Goal: Task Accomplishment & Management: Complete application form

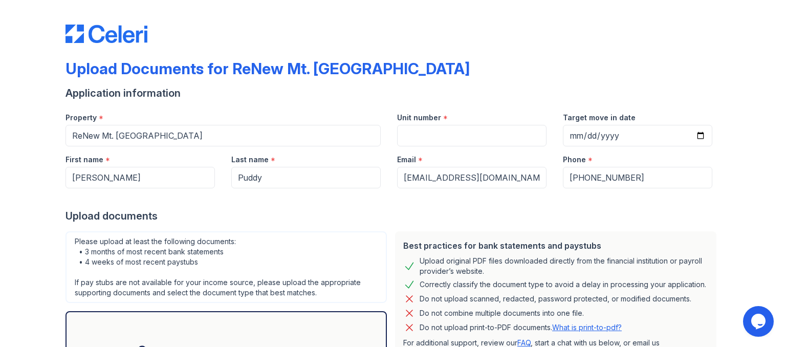
click at [451, 125] on input "Unit number" at bounding box center [471, 135] width 149 height 21
type input "910"
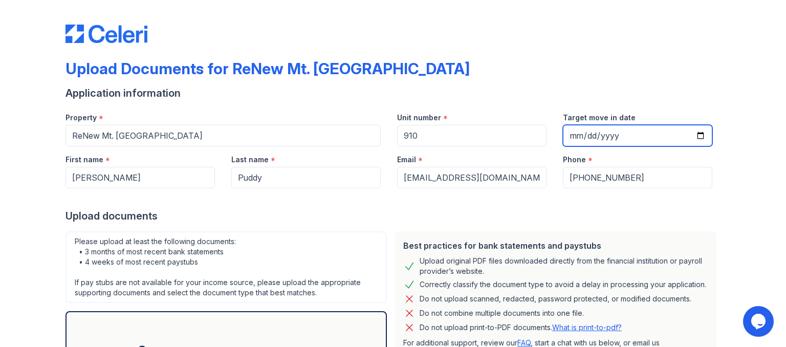
click at [697, 136] on input "Target move in date" at bounding box center [637, 135] width 149 height 21
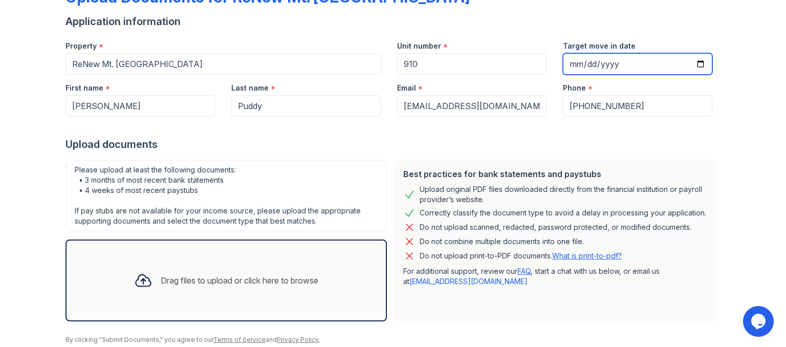
scroll to position [100, 0]
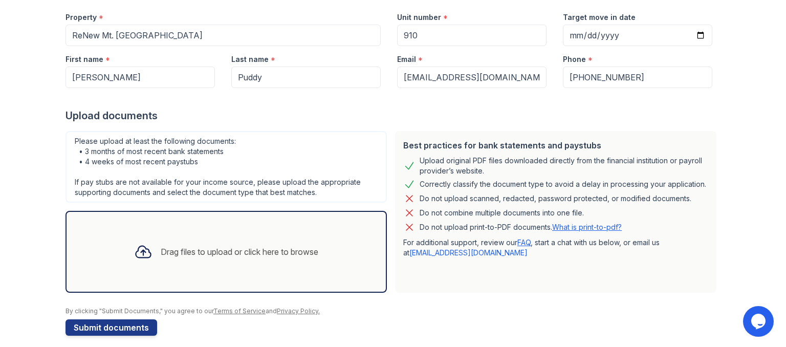
click at [166, 254] on div "Drag files to upload or click here to browse" at bounding box center [240, 252] width 158 height 12
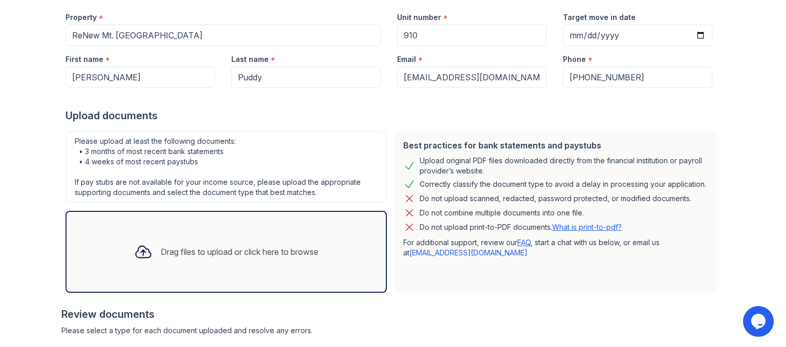
click at [274, 254] on div "Drag files to upload or click here to browse" at bounding box center [240, 252] width 158 height 12
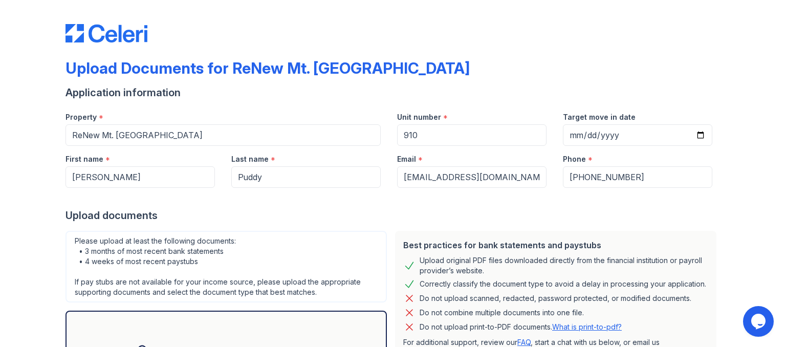
scroll to position [0, 0]
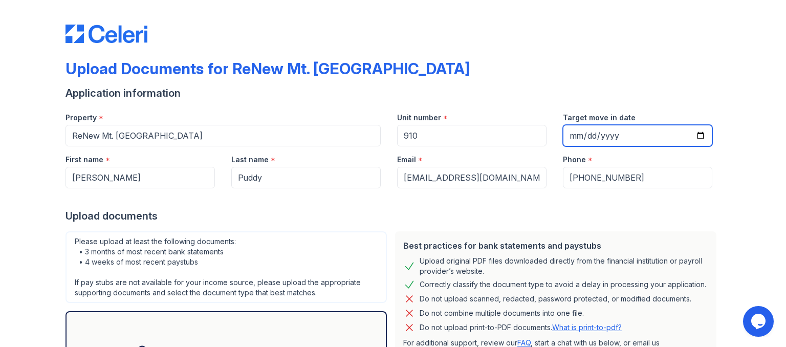
click at [693, 140] on input "[DATE]" at bounding box center [637, 135] width 149 height 21
type input "[DATE]"
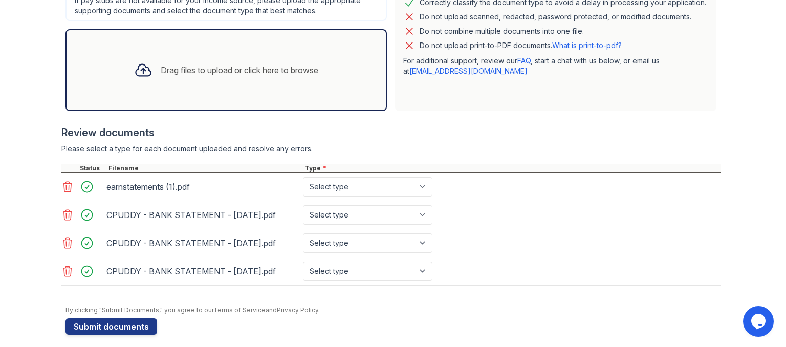
scroll to position [286, 0]
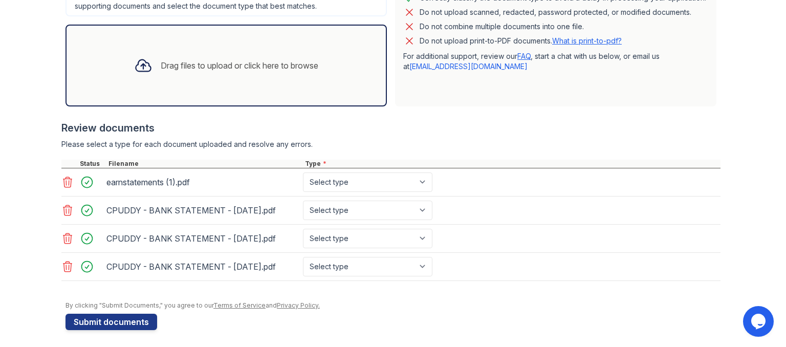
click at [63, 181] on icon at bounding box center [67, 182] width 9 height 10
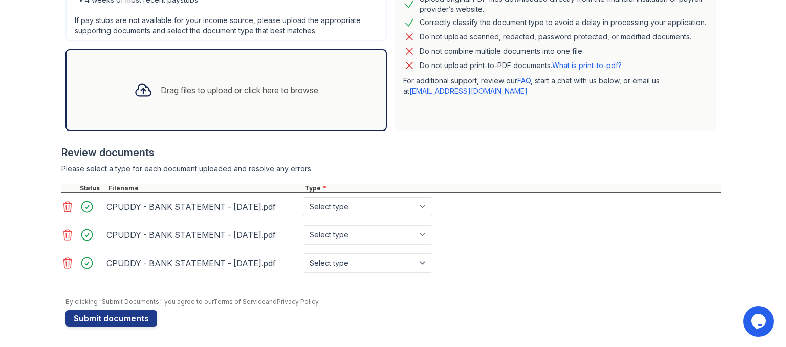
click at [187, 73] on div "Drag files to upload or click here to browse" at bounding box center [226, 90] width 201 height 35
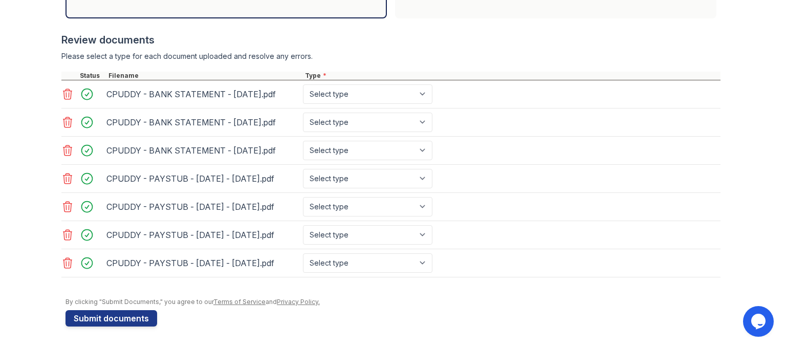
scroll to position [418, 0]
click at [366, 84] on select "Select type Paystub Bank Statement Offer Letter Tax Documents Benefit Award Let…" at bounding box center [367, 93] width 129 height 19
select select "bank_statement"
click at [303, 84] on select "Select type Paystub Bank Statement Offer Letter Tax Documents Benefit Award Let…" at bounding box center [367, 93] width 129 height 19
click at [337, 113] on select "Select type Paystub Bank Statement Offer Letter Tax Documents Benefit Award Let…" at bounding box center [367, 122] width 129 height 19
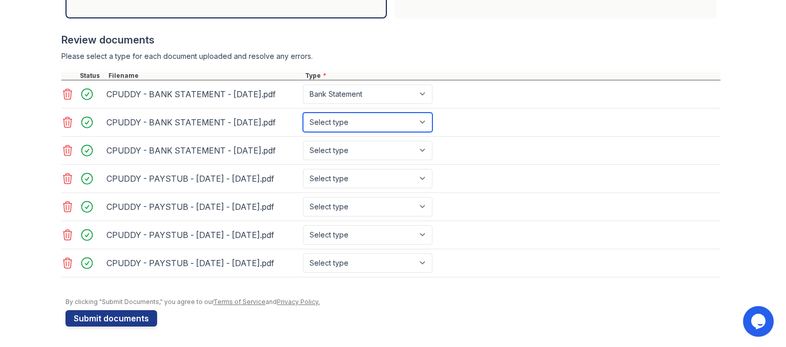
select select "bank_statement"
click at [303, 113] on select "Select type Paystub Bank Statement Offer Letter Tax Documents Benefit Award Let…" at bounding box center [367, 122] width 129 height 19
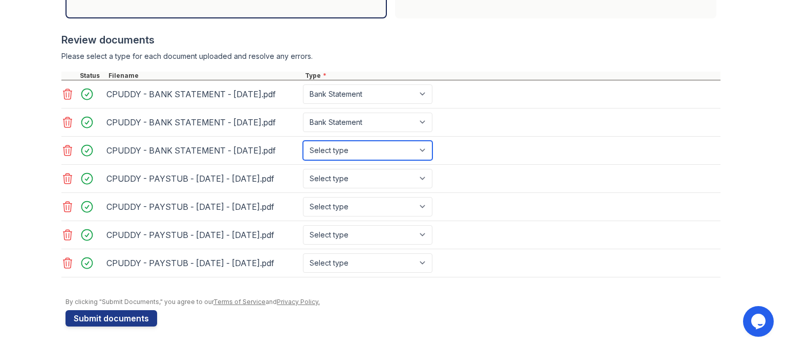
click at [331, 141] on select "Select type Paystub Bank Statement Offer Letter Tax Documents Benefit Award Let…" at bounding box center [367, 150] width 129 height 19
select select "bank_statement"
click at [303, 141] on select "Select type Paystub Bank Statement Offer Letter Tax Documents Benefit Award Let…" at bounding box center [367, 150] width 129 height 19
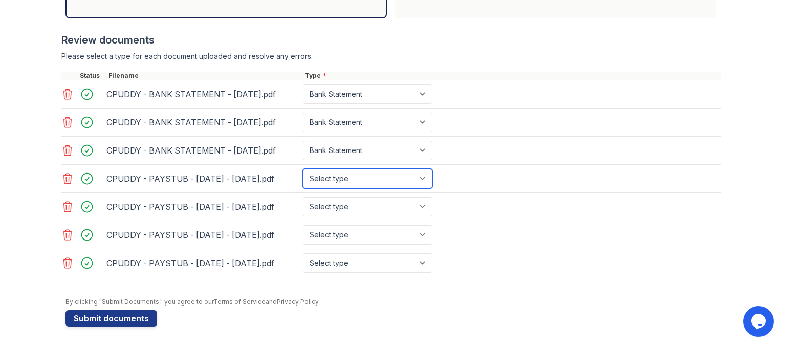
click at [318, 169] on select "Select type Paystub Bank Statement Offer Letter Tax Documents Benefit Award Let…" at bounding box center [367, 178] width 129 height 19
select select "paystub"
click at [303, 169] on select "Select type Paystub Bank Statement Offer Letter Tax Documents Benefit Award Let…" at bounding box center [367, 178] width 129 height 19
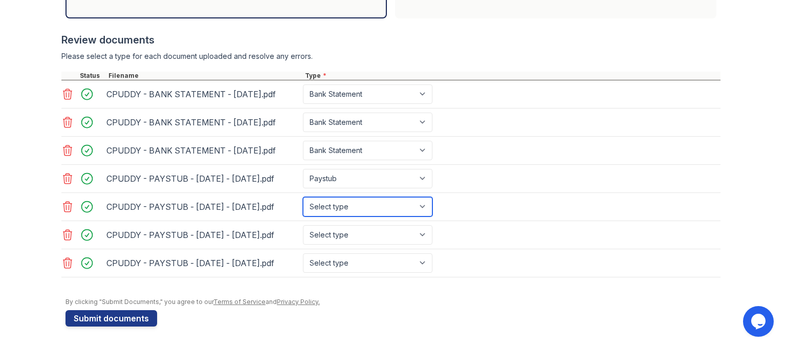
click at [334, 197] on select "Select type Paystub Bank Statement Offer Letter Tax Documents Benefit Award Let…" at bounding box center [367, 206] width 129 height 19
select select "paystub"
click at [303, 197] on select "Select type Paystub Bank Statement Offer Letter Tax Documents Benefit Award Let…" at bounding box center [367, 206] width 129 height 19
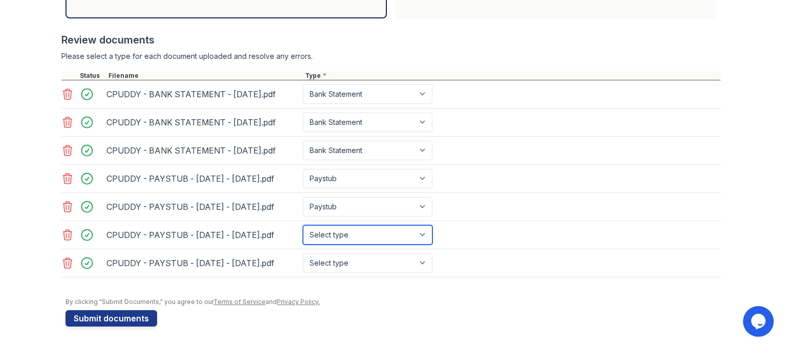
click at [330, 225] on select "Select type Paystub Bank Statement Offer Letter Tax Documents Benefit Award Let…" at bounding box center [367, 234] width 129 height 19
select select "paystub"
click at [303, 225] on select "Select type Paystub Bank Statement Offer Letter Tax Documents Benefit Award Let…" at bounding box center [367, 234] width 129 height 19
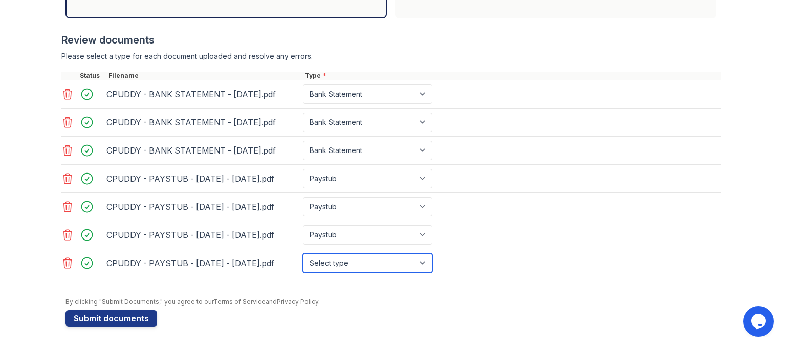
click at [327, 262] on select "Select type Paystub Bank Statement Offer Letter Tax Documents Benefit Award Let…" at bounding box center [367, 262] width 129 height 19
select select "paystub"
click at [303, 253] on select "Select type Paystub Bank Statement Offer Letter Tax Documents Benefit Award Let…" at bounding box center [367, 262] width 129 height 19
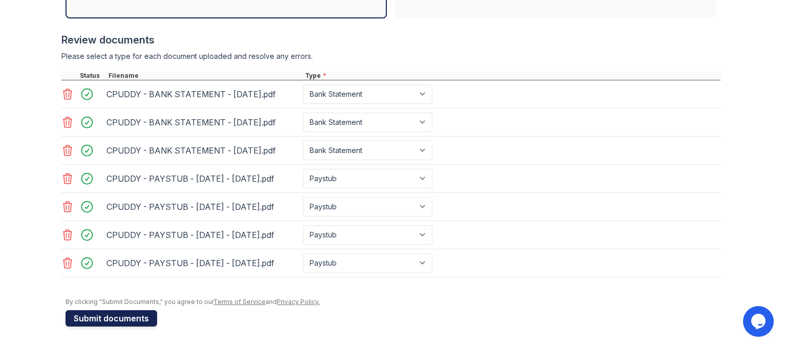
click at [107, 319] on button "Submit documents" at bounding box center [111, 318] width 92 height 16
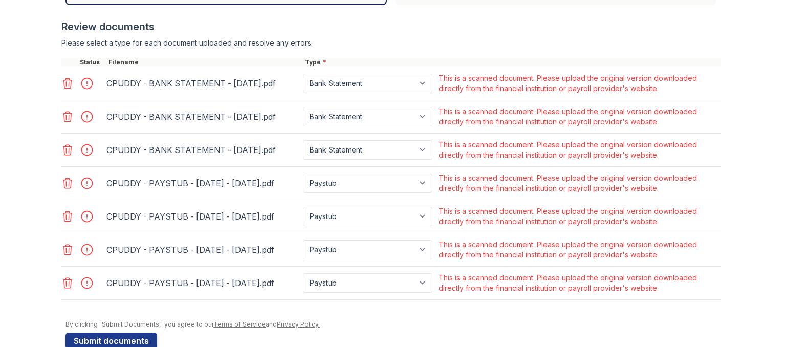
scroll to position [430, 0]
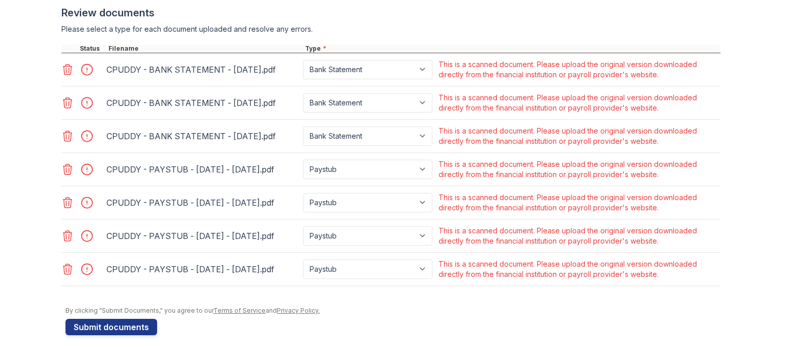
click at [63, 70] on icon at bounding box center [67, 69] width 9 height 10
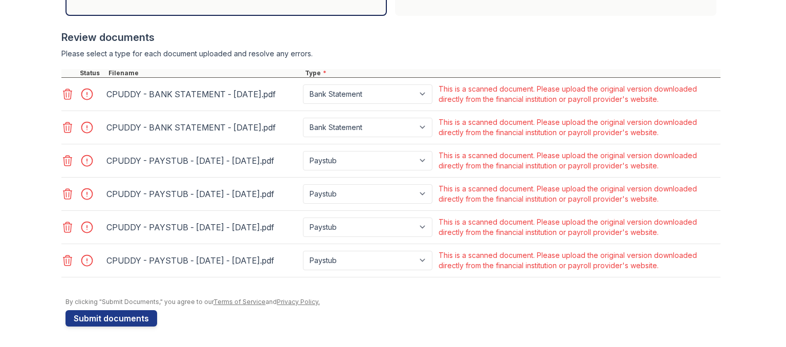
scroll to position [420, 0]
click at [63, 89] on icon at bounding box center [67, 94] width 9 height 10
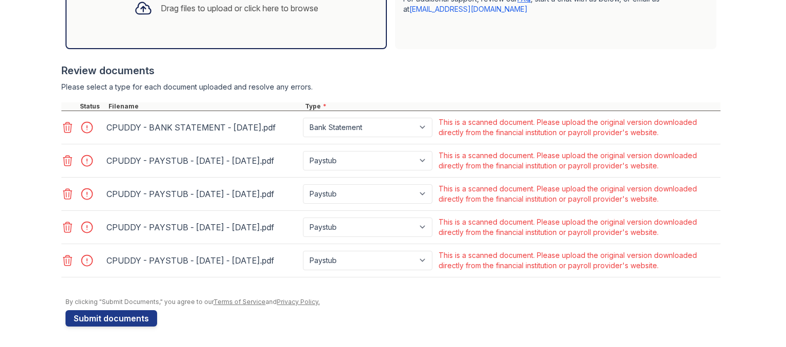
click at [63, 122] on icon at bounding box center [67, 127] width 9 height 10
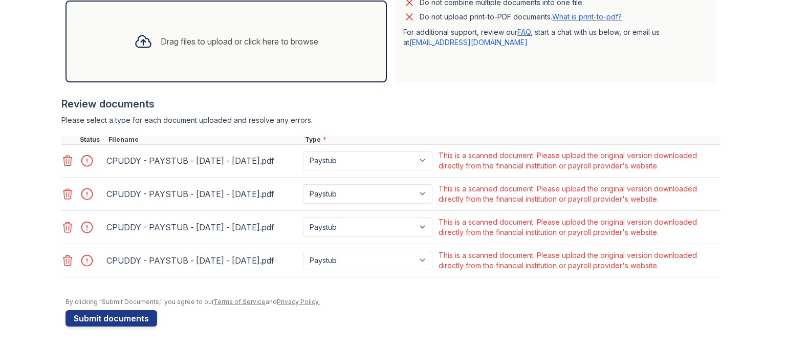
scroll to position [354, 0]
click at [63, 154] on icon at bounding box center [67, 160] width 12 height 12
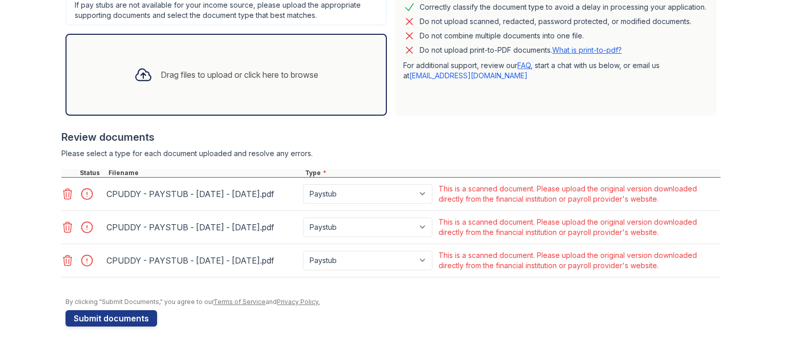
click at [63, 188] on icon at bounding box center [67, 194] width 12 height 12
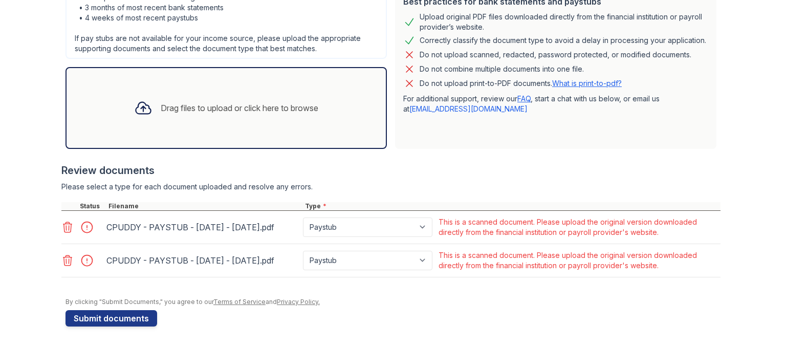
click at [64, 221] on icon at bounding box center [67, 227] width 12 height 12
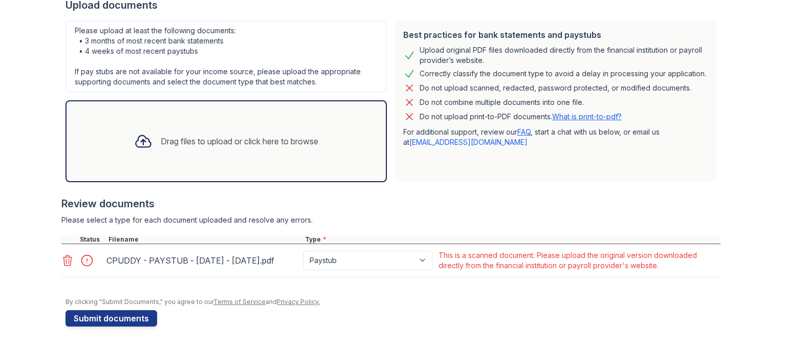
click at [63, 256] on icon at bounding box center [67, 260] width 12 height 12
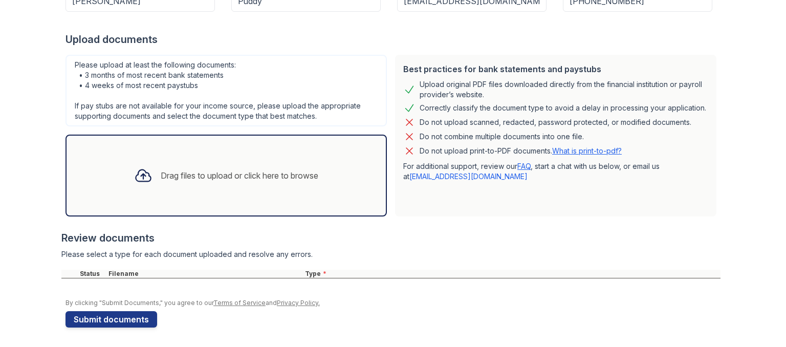
click at [173, 169] on div "Drag files to upload or click here to browse" at bounding box center [240, 175] width 158 height 12
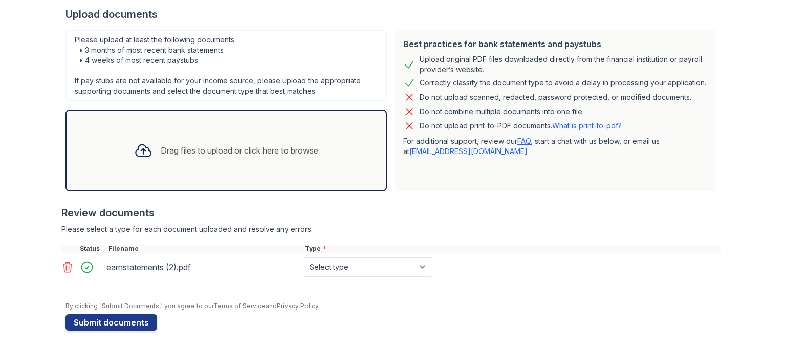
scroll to position [233, 0]
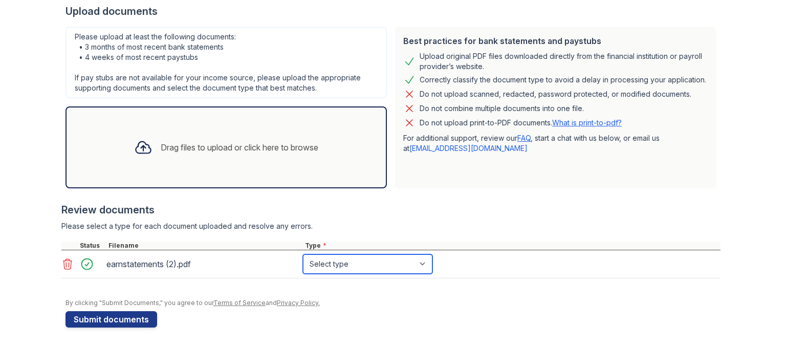
click at [424, 262] on select "Select type Paystub Bank Statement Offer Letter Tax Documents Benefit Award Let…" at bounding box center [367, 263] width 129 height 19
select select "paystub"
click at [303, 254] on select "Select type Paystub Bank Statement Offer Letter Tax Documents Benefit Award Let…" at bounding box center [367, 263] width 129 height 19
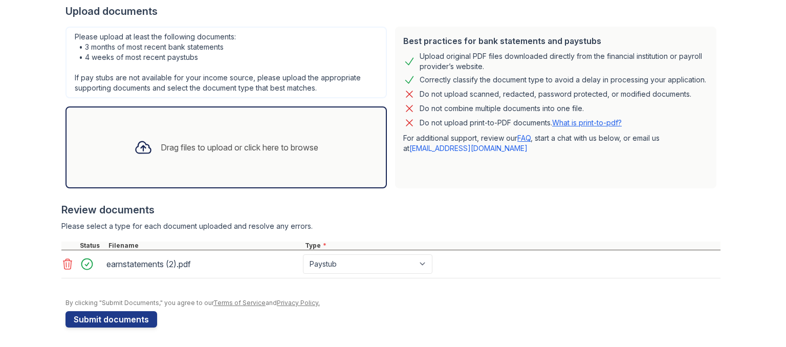
click at [216, 153] on div "Drag files to upload or click here to browse" at bounding box center [226, 147] width 201 height 35
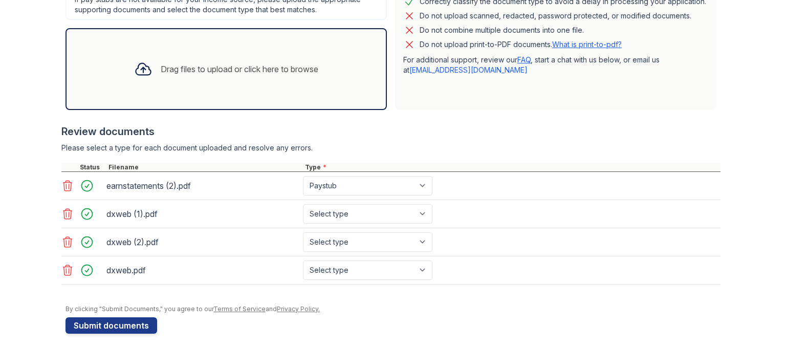
scroll to position [314, 0]
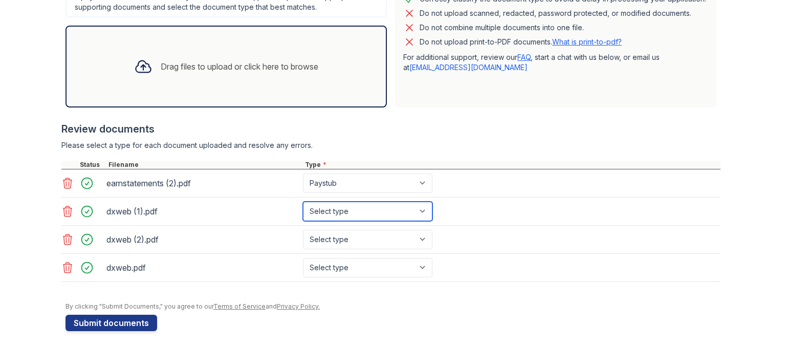
click at [351, 204] on select "Select type Paystub Bank Statement Offer Letter Tax Documents Benefit Award Let…" at bounding box center [367, 211] width 129 height 19
select select "bank_statement"
click at [303, 202] on select "Select type Paystub Bank Statement Offer Letter Tax Documents Benefit Award Let…" at bounding box center [367, 211] width 129 height 19
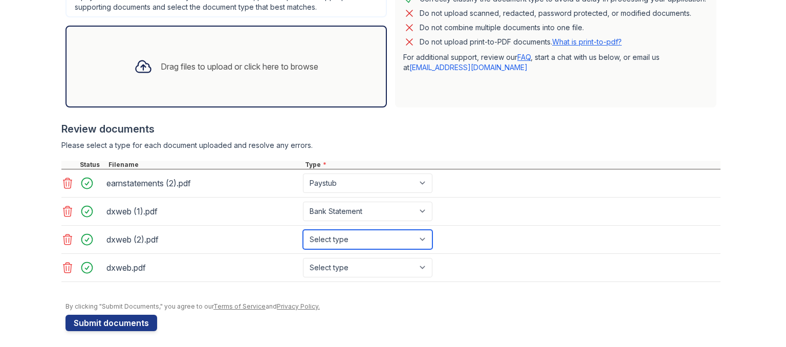
click at [325, 240] on select "Select type Paystub Bank Statement Offer Letter Tax Documents Benefit Award Let…" at bounding box center [367, 239] width 129 height 19
select select "bank_statement"
click at [303, 230] on select "Select type Paystub Bank Statement Offer Letter Tax Documents Benefit Award Let…" at bounding box center [367, 239] width 129 height 19
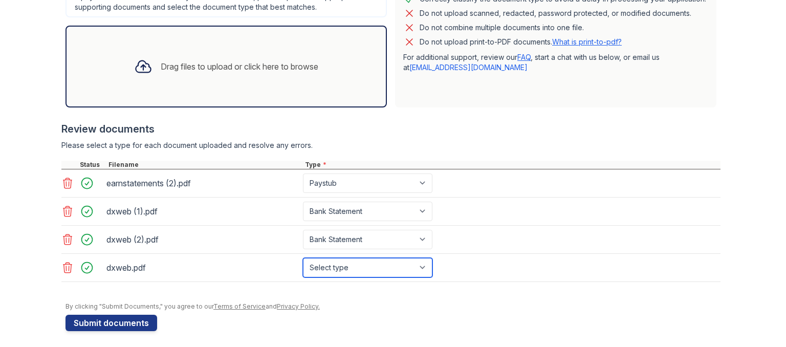
click at [341, 264] on select "Select type Paystub Bank Statement Offer Letter Tax Documents Benefit Award Let…" at bounding box center [367, 267] width 129 height 19
select select "bank_statement"
click at [303, 258] on select "Select type Paystub Bank Statement Offer Letter Tax Documents Benefit Award Let…" at bounding box center [367, 267] width 129 height 19
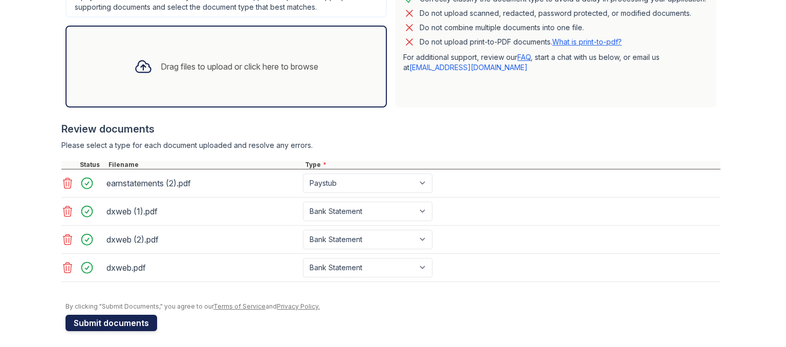
click at [140, 317] on button "Submit documents" at bounding box center [111, 323] width 92 height 16
